Goal: Task Accomplishment & Management: Manage account settings

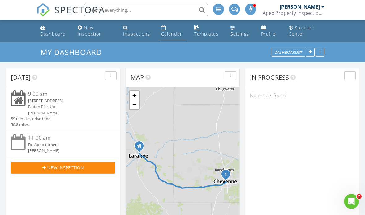
click at [172, 33] on div "Calendar" at bounding box center [171, 34] width 21 height 6
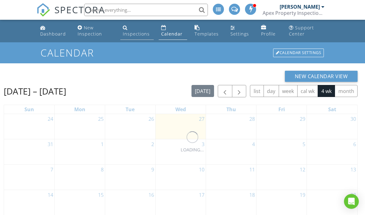
click at [138, 35] on div "Inspections" at bounding box center [136, 34] width 27 height 6
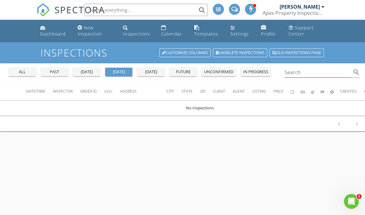
click at [32, 68] on button "all" at bounding box center [22, 72] width 27 height 9
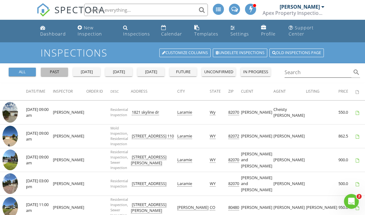
click at [56, 73] on div "past" at bounding box center [54, 72] width 22 height 6
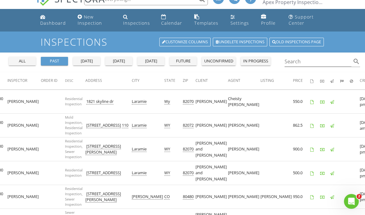
scroll to position [0, 45]
click at [32, 65] on button "all" at bounding box center [22, 61] width 27 height 9
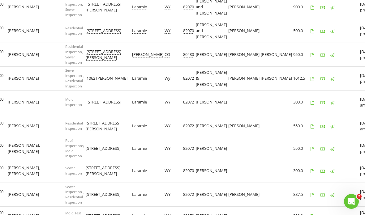
scroll to position [0, 0]
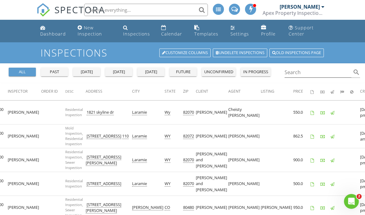
click at [57, 73] on div "past" at bounding box center [54, 72] width 22 height 6
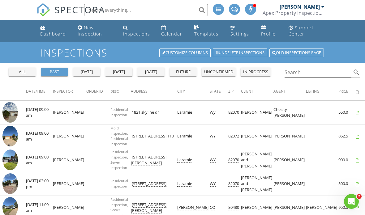
click at [39, 89] on span "Date/Time" at bounding box center [35, 91] width 19 height 5
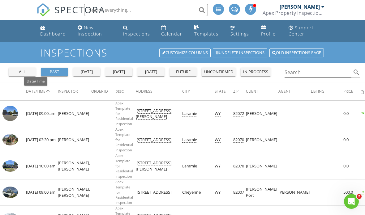
click at [49, 90] on icon "arrow_upward" at bounding box center [47, 91] width 5 height 5
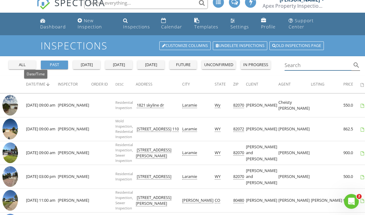
click at [303, 64] on input "Search" at bounding box center [317, 65] width 67 height 10
click at [24, 62] on div "all" at bounding box center [22, 65] width 22 height 6
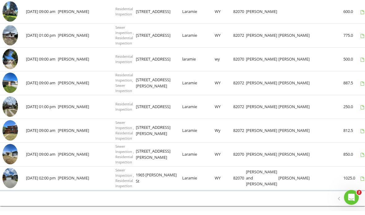
scroll to position [493, 0]
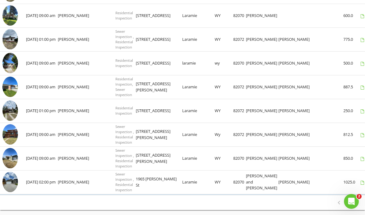
click at [360, 203] on icon "chevron_right" at bounding box center [356, 202] width 7 height 7
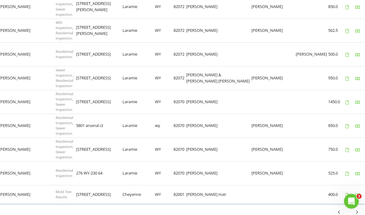
scroll to position [489, 0]
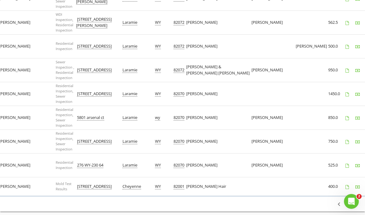
click at [340, 203] on icon "chevron_left" at bounding box center [338, 204] width 7 height 7
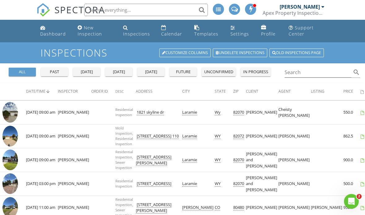
scroll to position [0, 0]
click at [298, 51] on link "Old inspections page" at bounding box center [296, 53] width 54 height 9
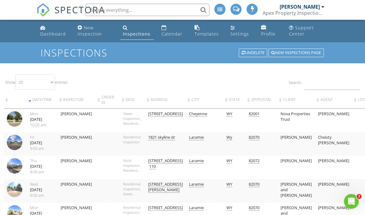
click at [54, 81] on select "10 25 50 100" at bounding box center [34, 82] width 39 height 15
select select "100"
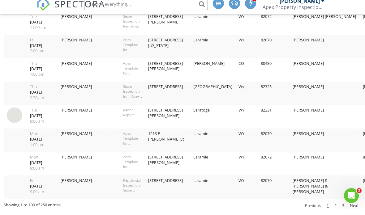
scroll to position [2250, 0]
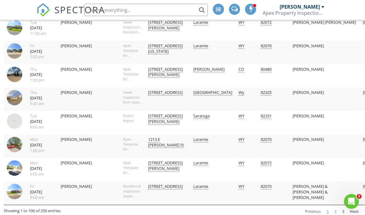
click at [335, 206] on link "2" at bounding box center [335, 211] width 7 height 11
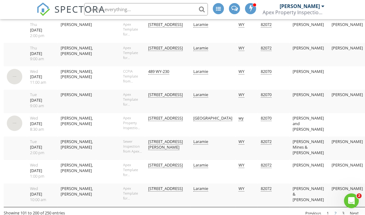
scroll to position [2247, 0]
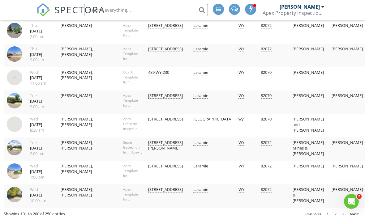
click at [342, 209] on link "3" at bounding box center [342, 214] width 7 height 11
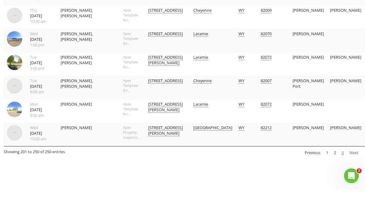
scroll to position [1112, 0]
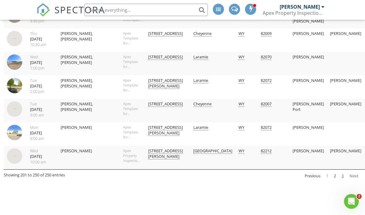
click at [326, 181] on link "1" at bounding box center [326, 176] width 7 height 11
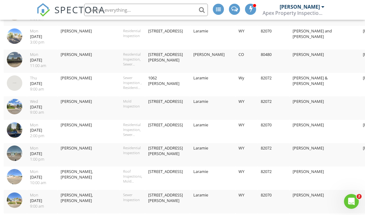
scroll to position [0, 0]
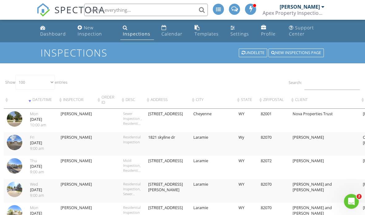
click at [76, 102] on th "Inspector" at bounding box center [76, 100] width 38 height 18
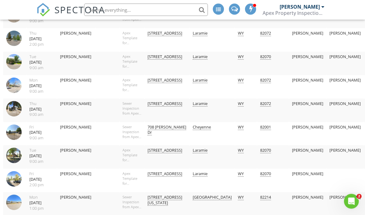
scroll to position [2258, 1]
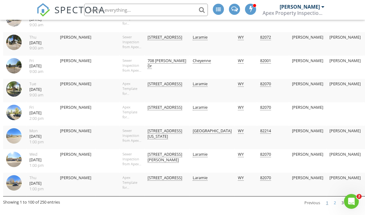
click at [336, 198] on link "2" at bounding box center [334, 203] width 7 height 11
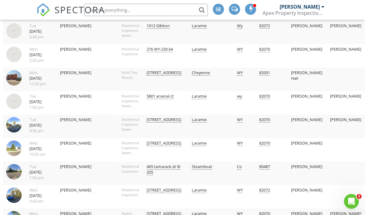
scroll to position [2246, 1]
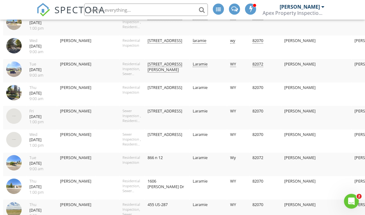
scroll to position [0, 1]
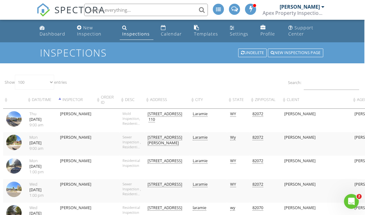
click at [41, 100] on th "Date/Time" at bounding box center [41, 100] width 31 height 18
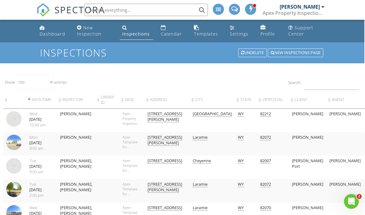
click at [12, 100] on th ": activate to sort column ascending" at bounding box center [14, 100] width 23 height 18
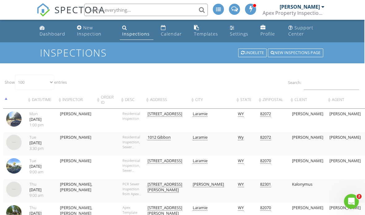
click at [45, 96] on th "Date/Time" at bounding box center [41, 100] width 31 height 18
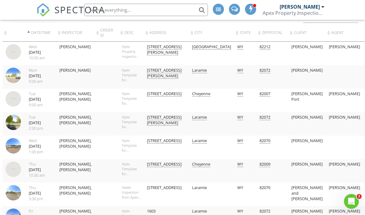
scroll to position [75, 1]
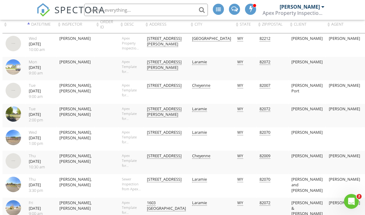
click at [40, 26] on th "Date/Time" at bounding box center [41, 25] width 31 height 18
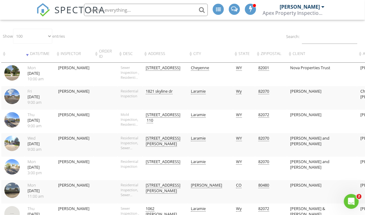
scroll to position [46, 2]
